Goal: Download file/media

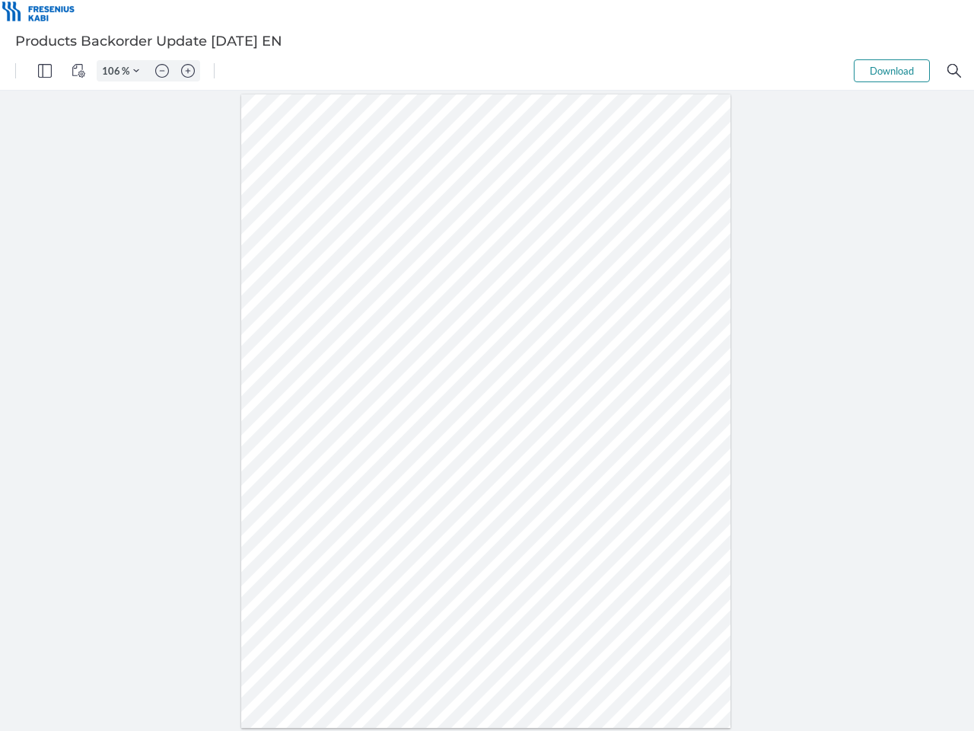
click at [45, 71] on img "Panel" at bounding box center [45, 71] width 14 height 14
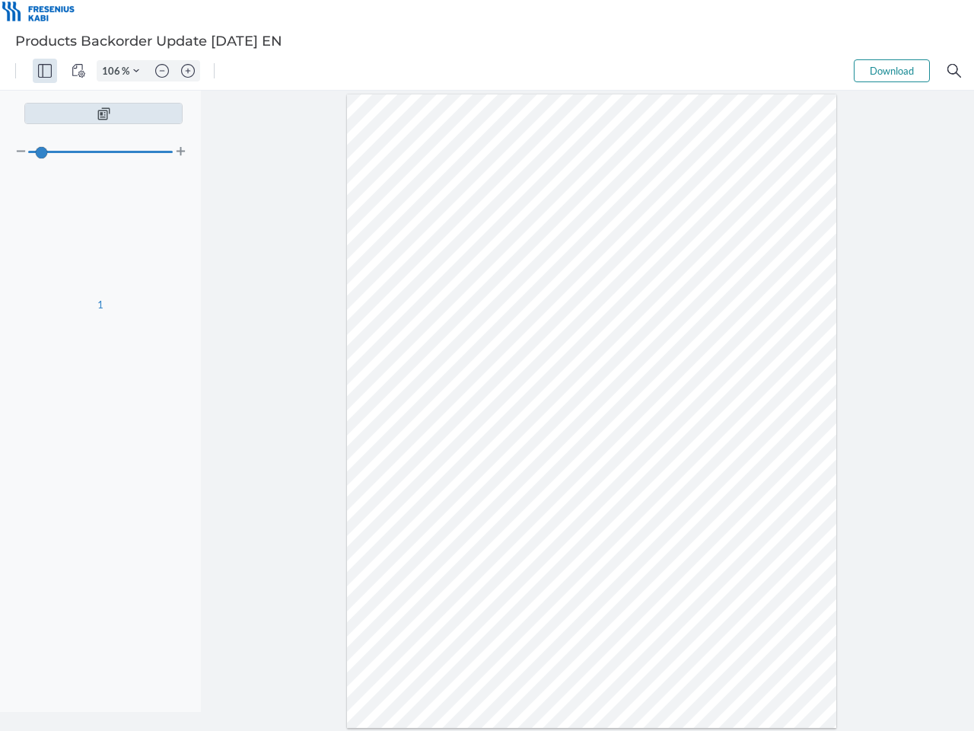
click at [78, 71] on img "View Controls" at bounding box center [79, 71] width 14 height 14
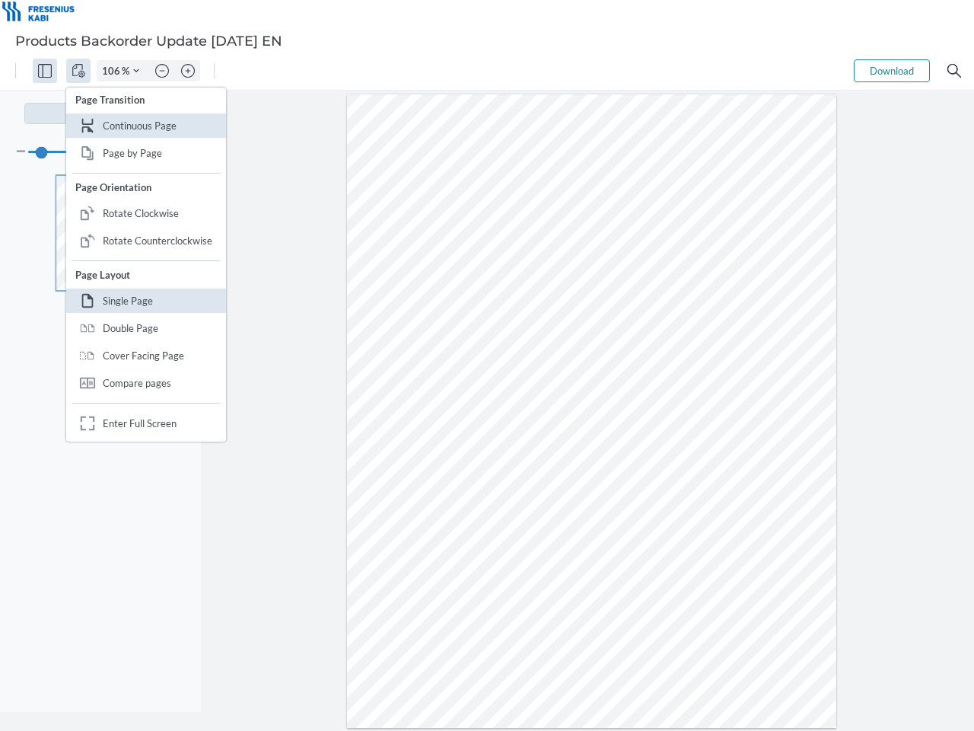
click at [113, 71] on input "106" at bounding box center [109, 71] width 24 height 14
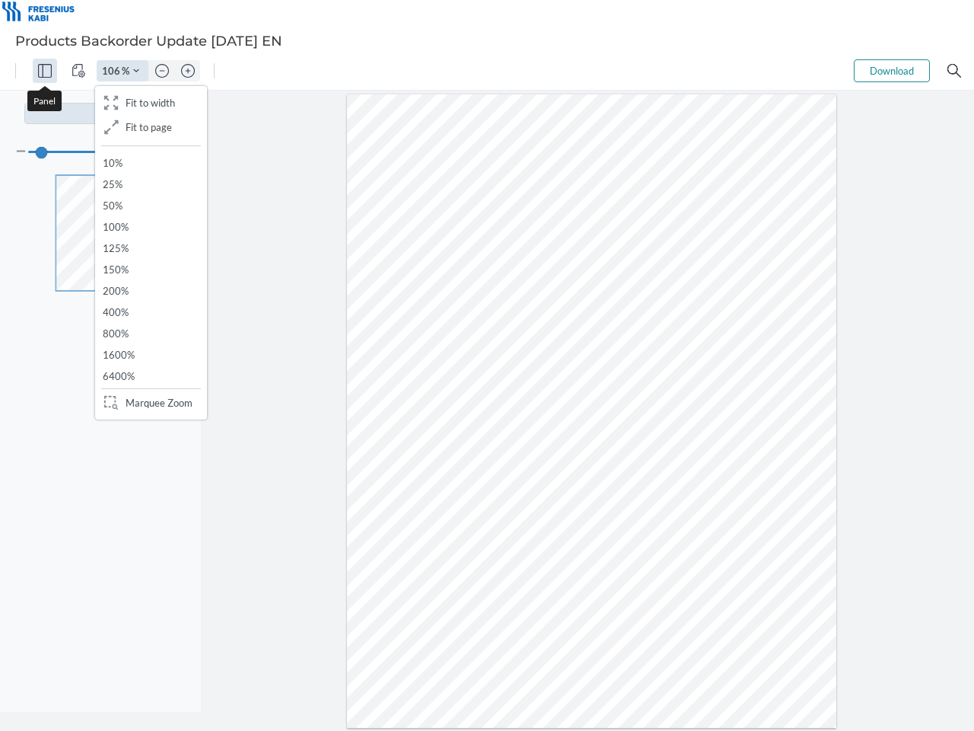
click at [136, 71] on img "Zoom Controls" at bounding box center [136, 71] width 6 height 6
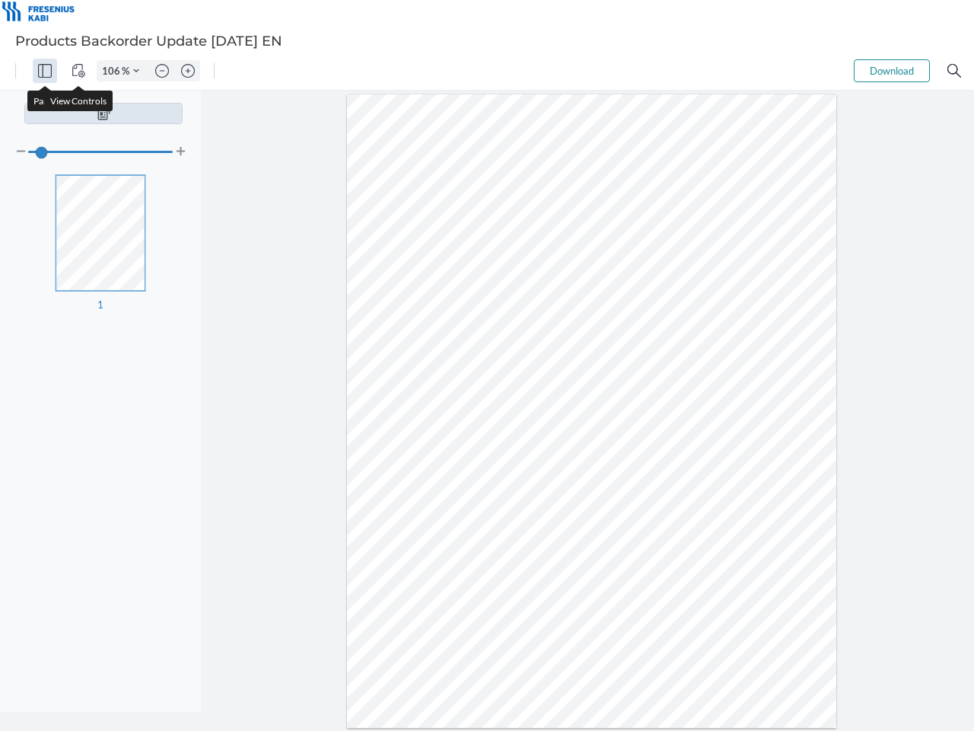
click at [162, 71] on img "Zoom out" at bounding box center [162, 71] width 14 height 14
click at [188, 71] on img "Zoom in" at bounding box center [188, 71] width 14 height 14
type input "106"
click at [892, 71] on button "Download" at bounding box center [892, 70] width 76 height 23
click at [954, 71] on img "Search" at bounding box center [955, 71] width 14 height 14
